Goal: Task Accomplishment & Management: Use online tool/utility

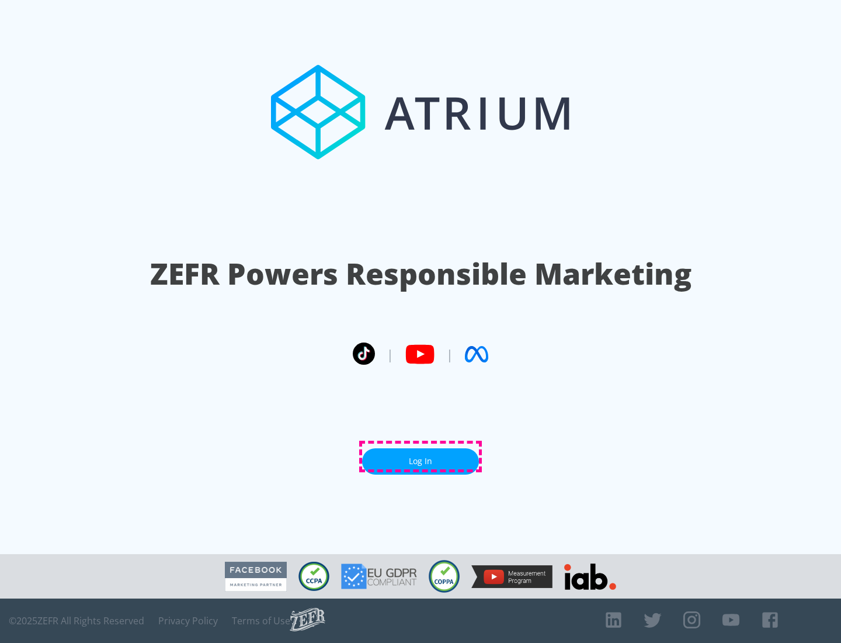
click at [421, 456] on link "Log In" at bounding box center [420, 461] width 117 height 26
